Goal: Task Accomplishment & Management: Use online tool/utility

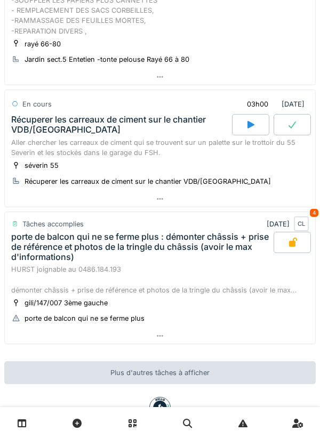
scroll to position [175, 0]
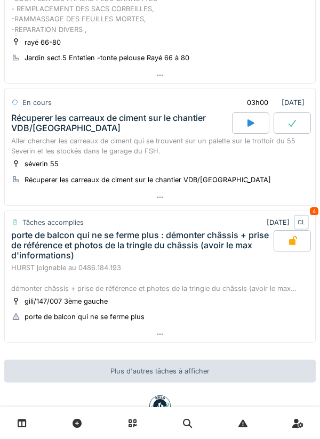
click at [290, 125] on icon at bounding box center [291, 123] width 7 height 7
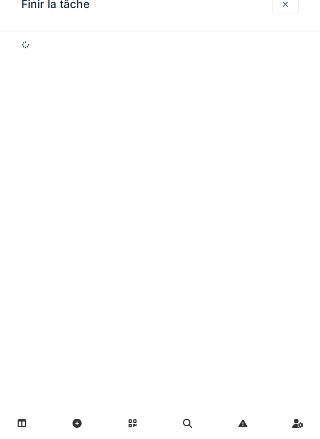
scroll to position [221, 0]
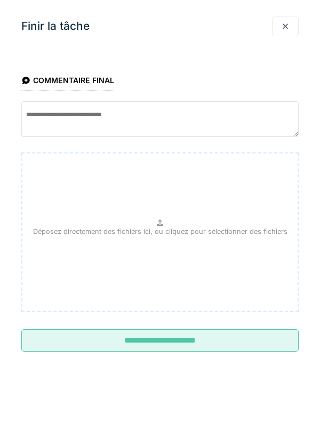
click at [200, 342] on input "**********" at bounding box center [159, 340] width 277 height 22
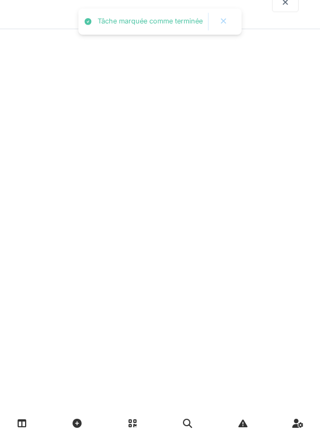
scroll to position [210, 0]
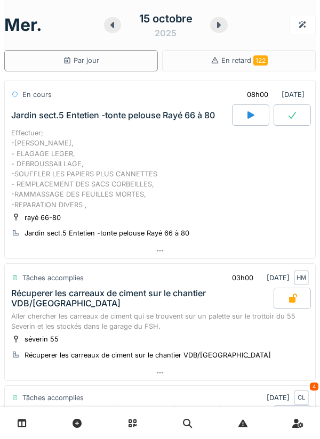
click at [243, 120] on div at bounding box center [250, 114] width 37 height 21
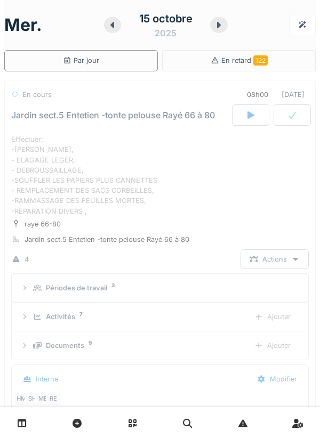
scroll to position [37, 0]
